Goal: Information Seeking & Learning: Learn about a topic

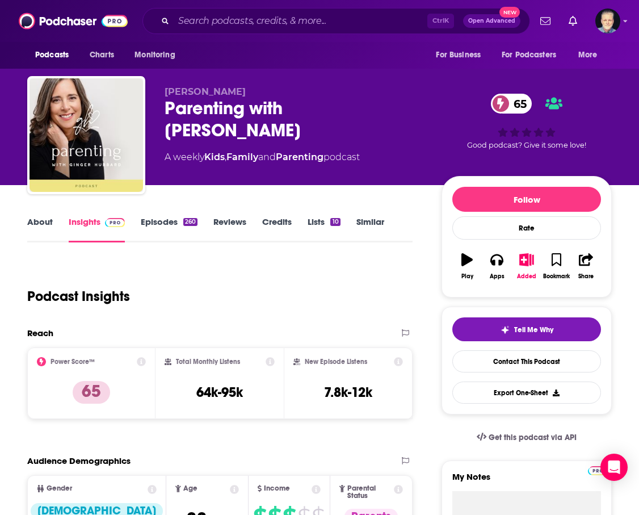
click at [153, 222] on link "Episodes 260" at bounding box center [169, 229] width 57 height 26
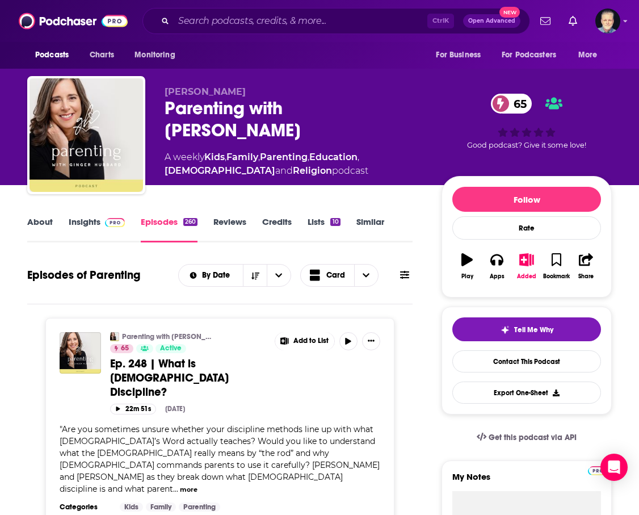
click at [84, 225] on link "Insights" at bounding box center [97, 229] width 56 height 26
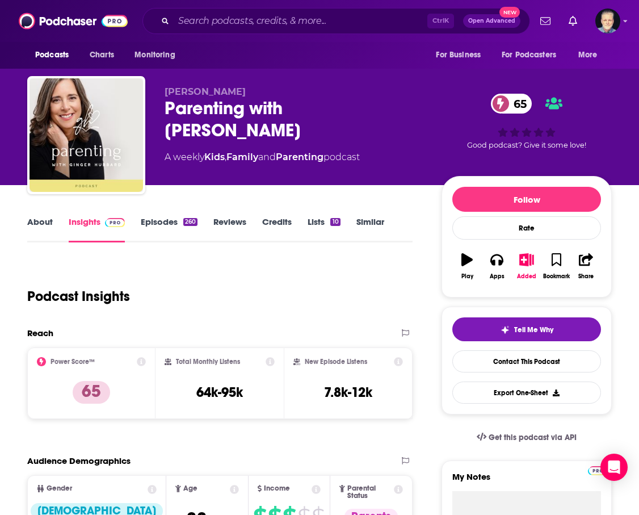
scroll to position [57, 0]
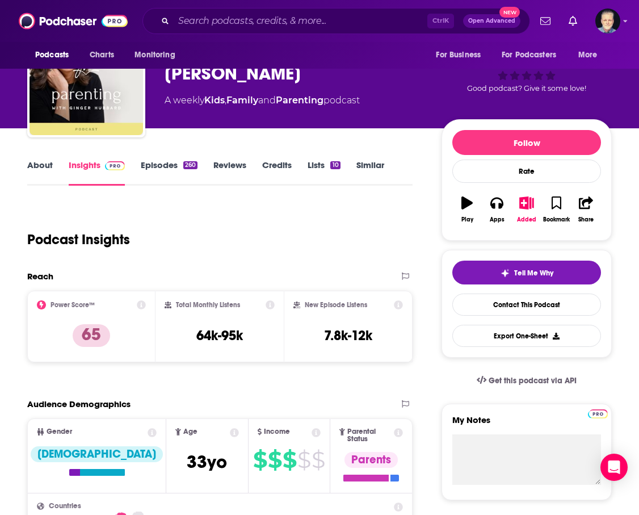
click at [45, 163] on link "About" at bounding box center [40, 172] width 26 height 26
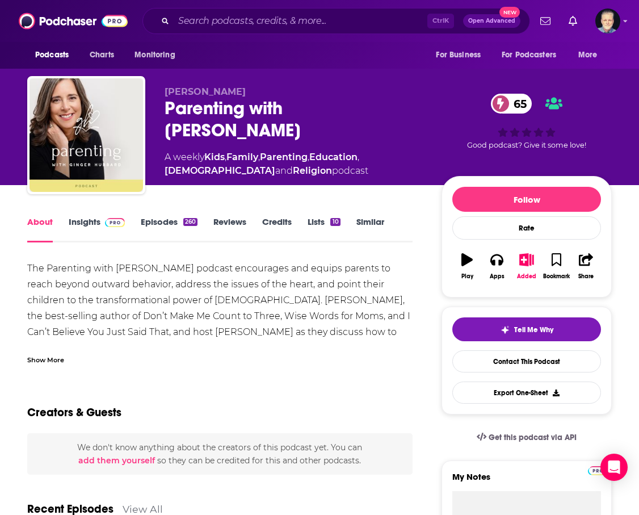
click at [43, 359] on div "Show More" at bounding box center [45, 359] width 37 height 11
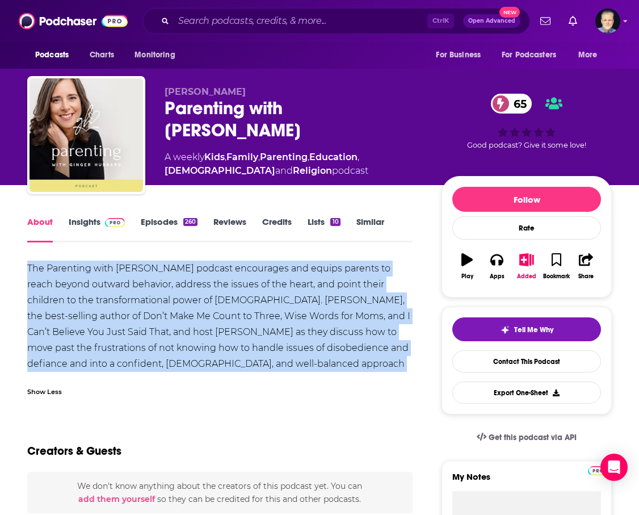
drag, startPoint x: 304, startPoint y: 360, endPoint x: 24, endPoint y: 270, distance: 293.5
copy div "The Parenting with [PERSON_NAME] podcast encourages and equips parents to reach…"
